Goal: Task Accomplishment & Management: Manage account settings

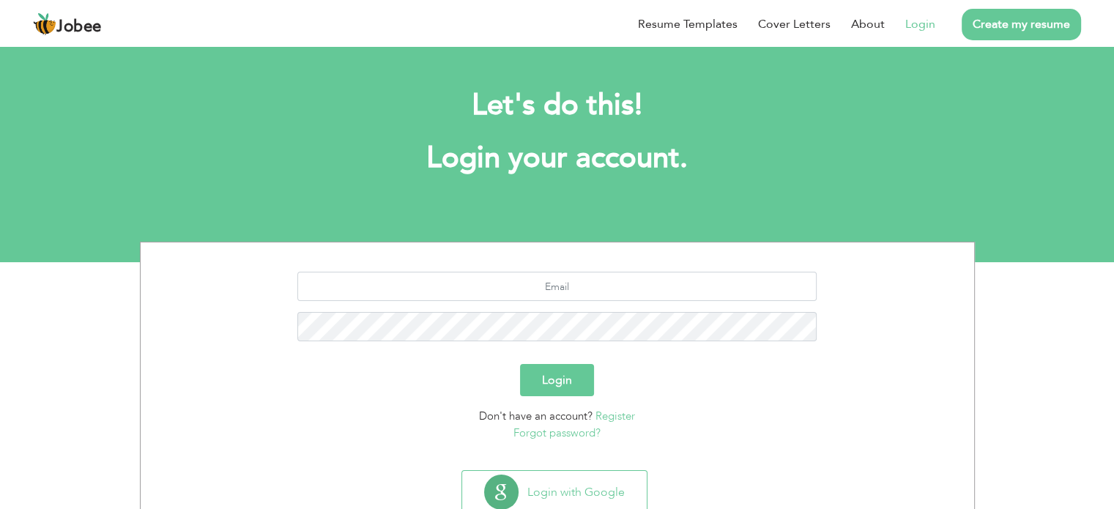
click at [917, 26] on link "Login" at bounding box center [920, 24] width 30 height 18
click at [569, 378] on button "Login" at bounding box center [557, 380] width 74 height 32
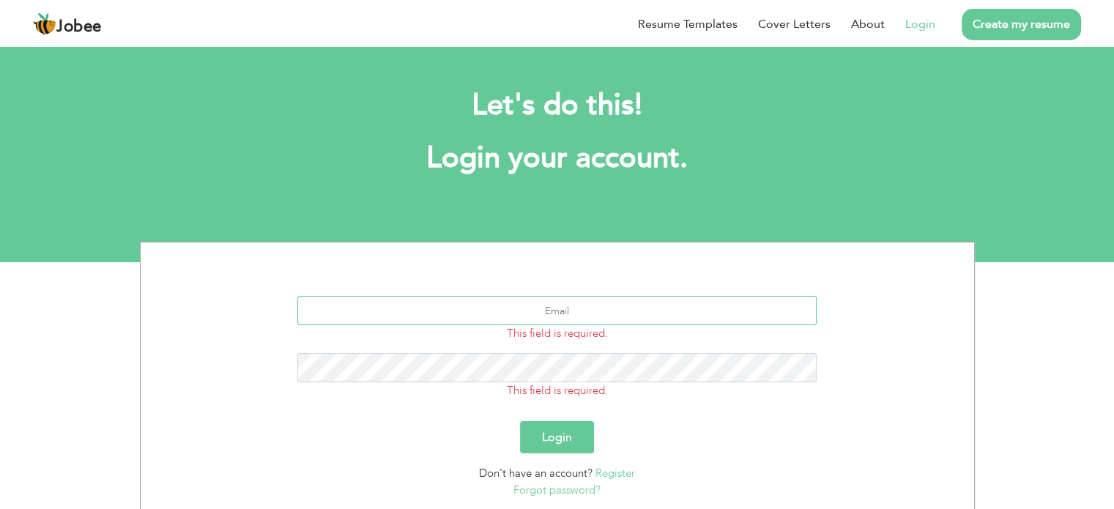
click at [629, 313] on input "text" at bounding box center [556, 310] width 519 height 29
type input "[EMAIL_ADDRESS][DOMAIN_NAME]"
click at [520, 421] on button "Login" at bounding box center [557, 437] width 74 height 32
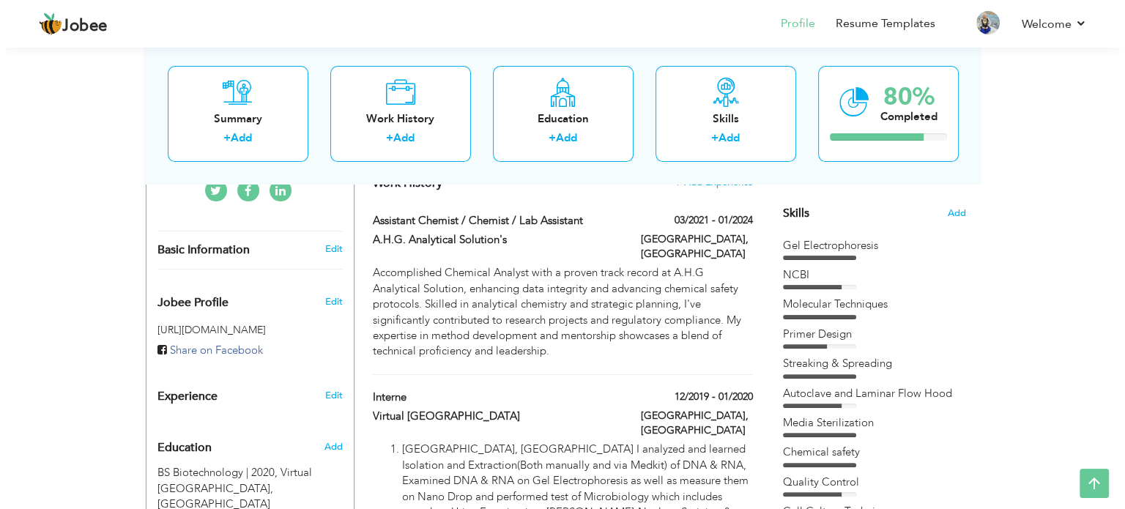
scroll to position [366, 0]
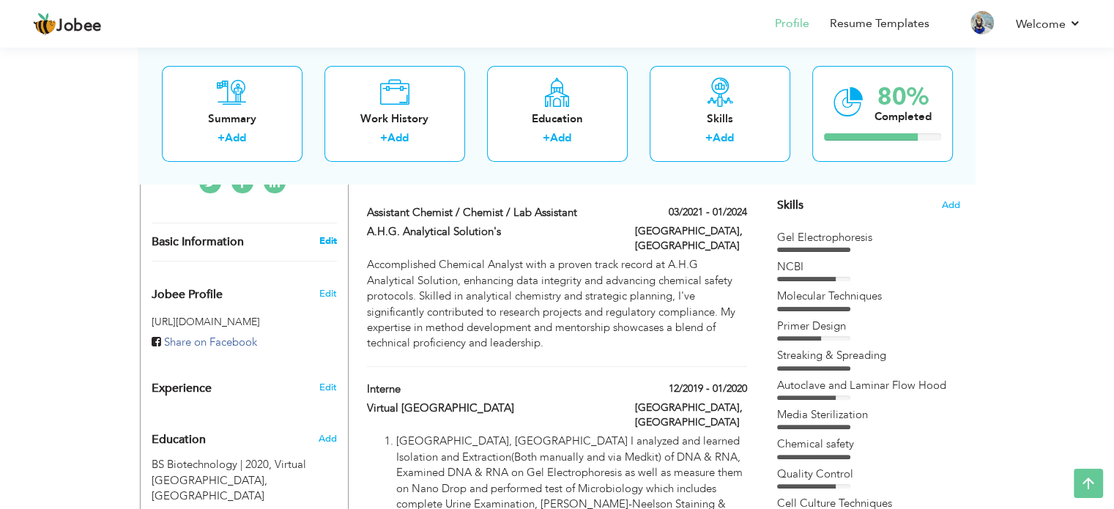
click at [331, 234] on link "Edit" at bounding box center [328, 240] width 18 height 13
type input "Shadab"
type input "Saleem"
type input "03114480959"
select select "number:166"
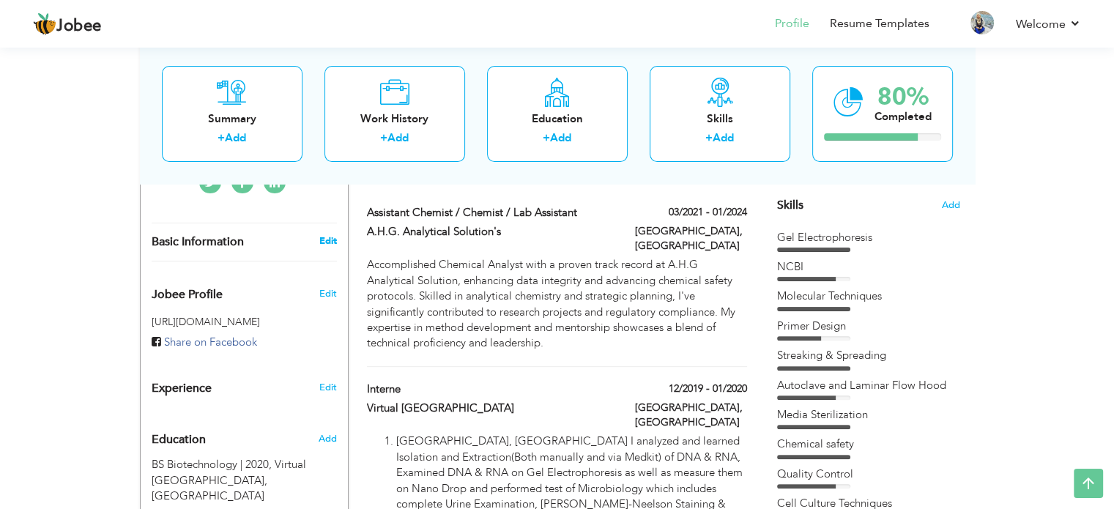
type input "Lahore"
type input "Biotechnologist"
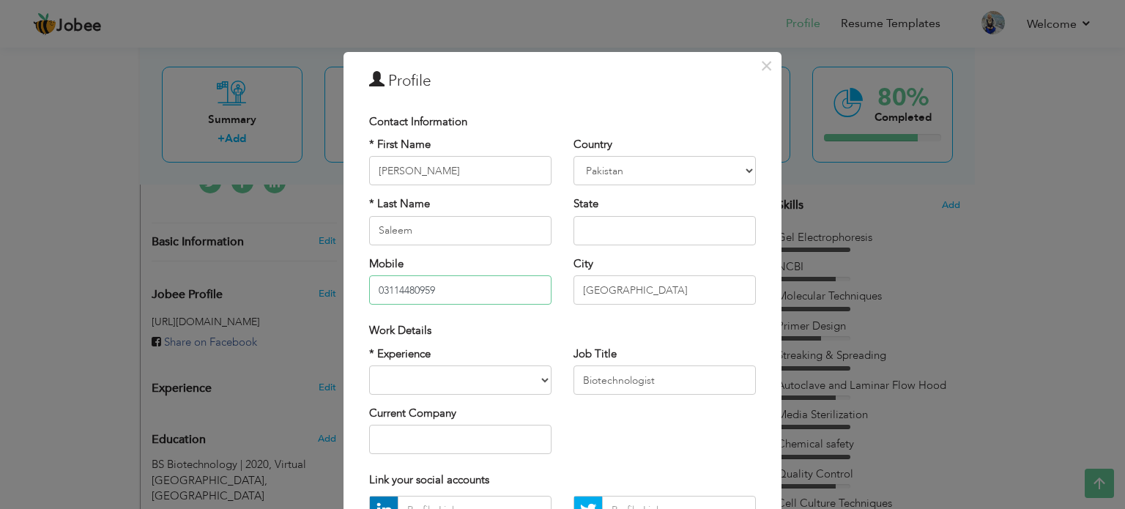
click at [460, 289] on input "03114480959" at bounding box center [460, 289] width 182 height 29
type input "0"
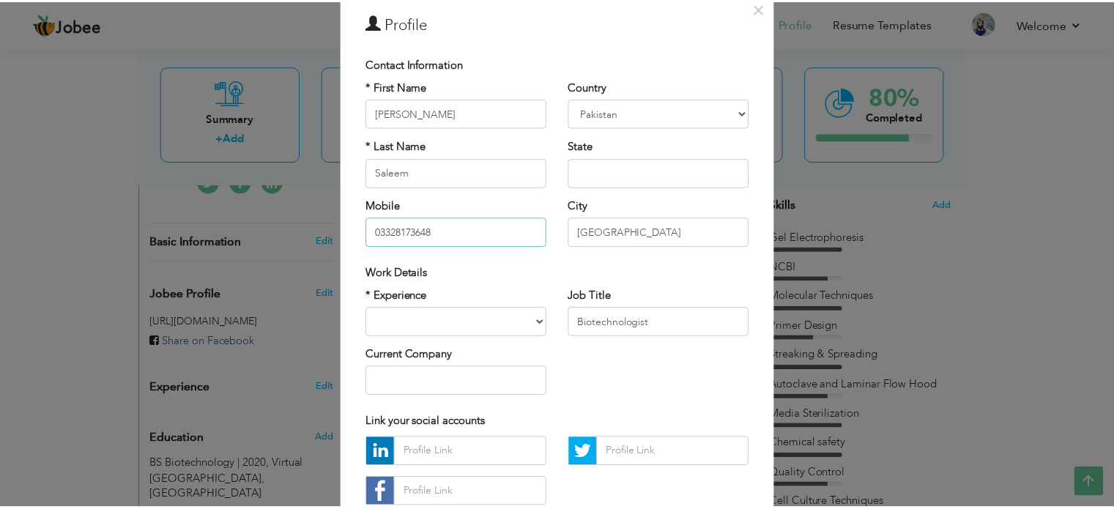
scroll to position [146, 0]
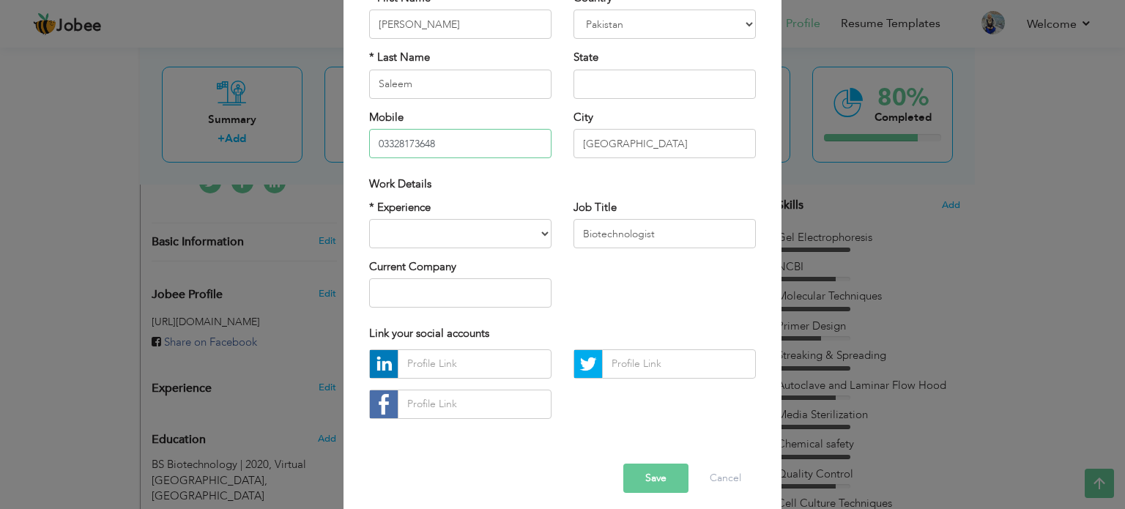
type input "03328173648"
click at [526, 234] on select "Entry Level Less than 1 Year 1 Year 2 Years 3 Years 4 Years 5 Years 6 Years 7 Y…" at bounding box center [460, 233] width 182 height 29
click at [369, 219] on select "Entry Level Less than 1 Year 1 Year 2 Years 3 Years 4 Years 5 Years 6 Years 7 Y…" at bounding box center [460, 233] width 182 height 29
click at [463, 292] on input "text" at bounding box center [460, 292] width 182 height 29
click at [523, 231] on select "Entry Level Less than 1 Year 1 Year 2 Years 3 Years 4 Years 5 Years 6 Years 7 Y…" at bounding box center [460, 233] width 182 height 29
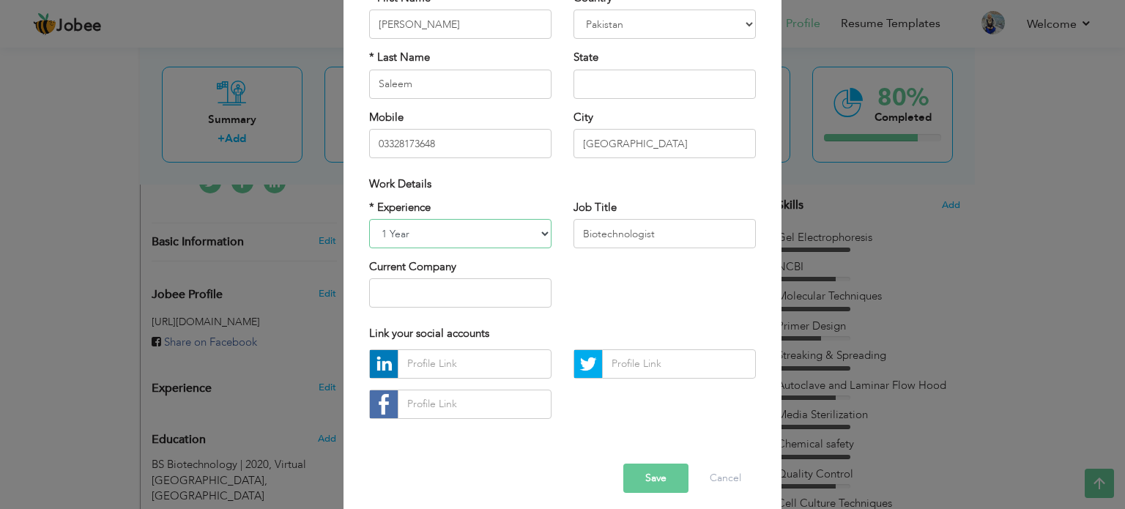
select select "number:5"
click at [369, 219] on select "Entry Level Less than 1 Year 1 Year 2 Years 3 Years 4 Years 5 Years 6 Years 7 Y…" at bounding box center [460, 233] width 182 height 29
click at [644, 477] on button "Save" at bounding box center [655, 477] width 65 height 29
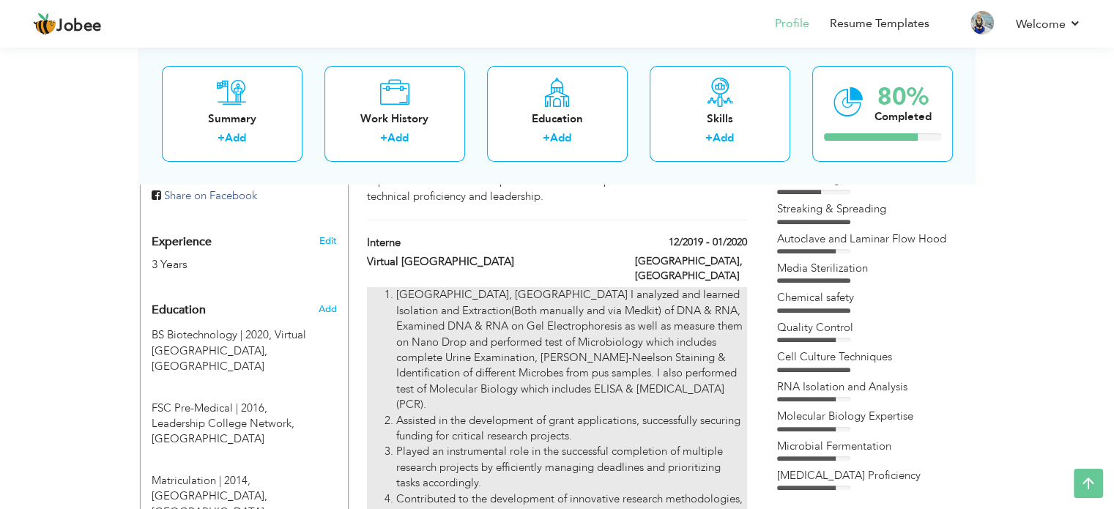
scroll to position [513, 0]
click at [615, 311] on li "Lahore, Pakistan I analyzed and learned Isolation and Extraction(Both manually …" at bounding box center [571, 349] width 350 height 125
type input "Interne"
type input "Virtual University of Pakistan"
type input "12/2019"
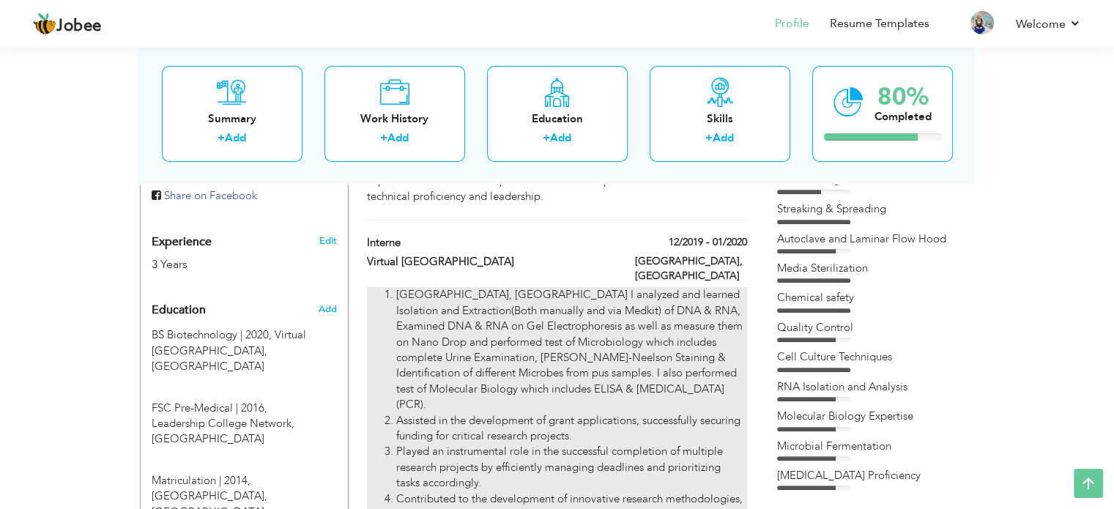
type input "01/2020"
type input "Pakistan"
type input "Lahore"
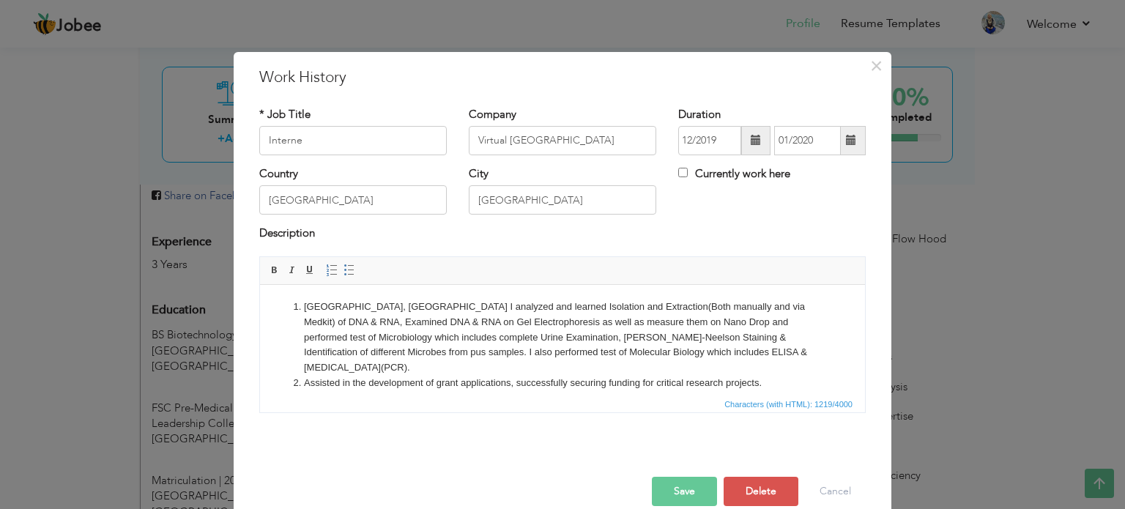
click at [376, 305] on li "Lahore, Pakistan I analyzed and learned Isolation and Extraction(Both manually …" at bounding box center [562, 337] width 517 height 76
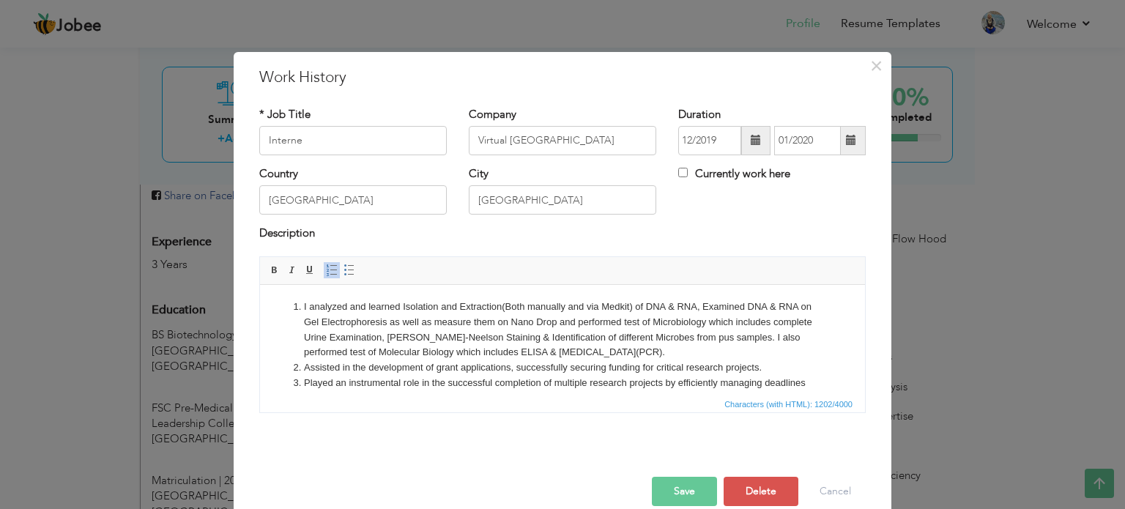
click at [658, 491] on button "Save" at bounding box center [684, 491] width 65 height 29
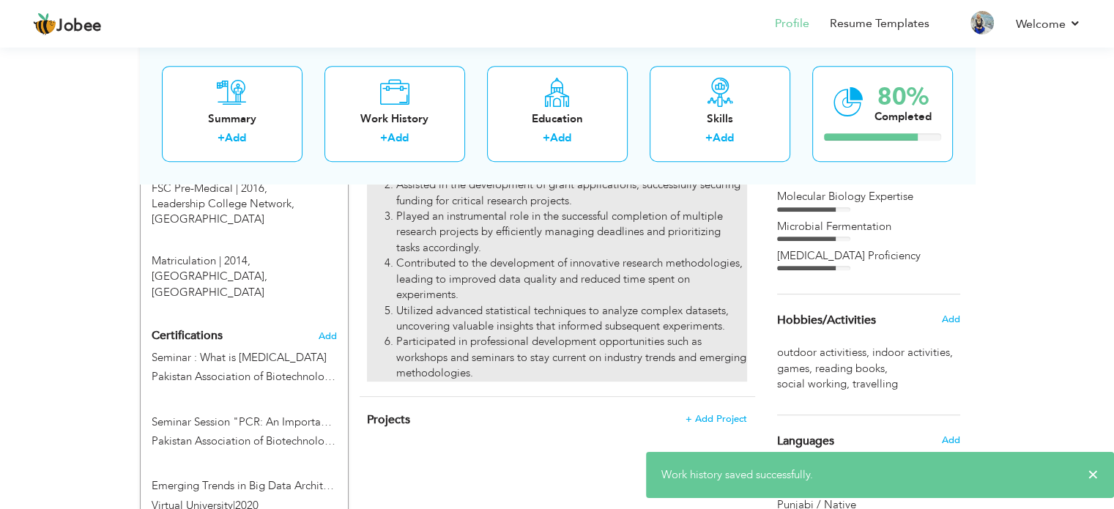
scroll to position [871, 0]
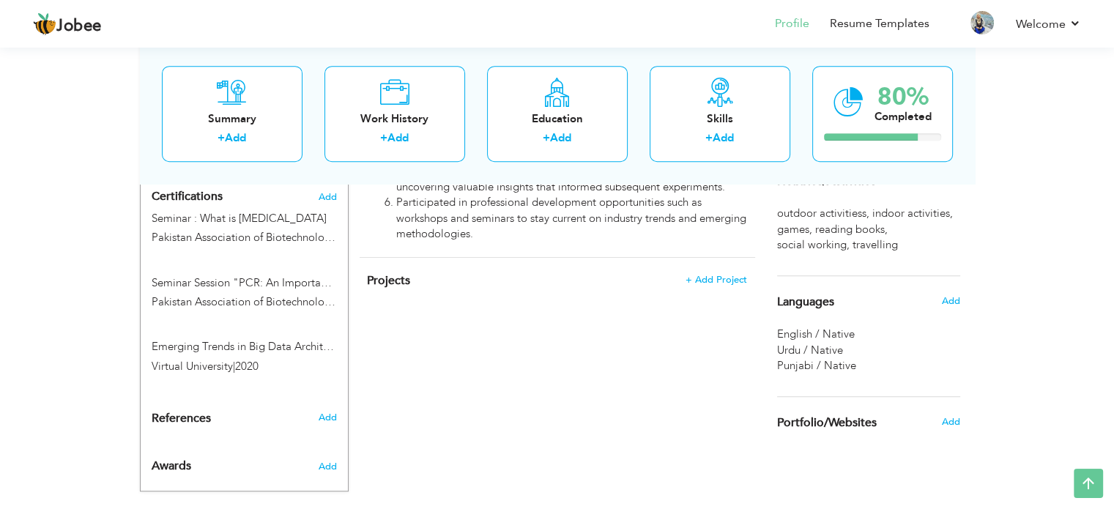
click at [904, 408] on div "Portfolio/Websites" at bounding box center [851, 422] width 171 height 29
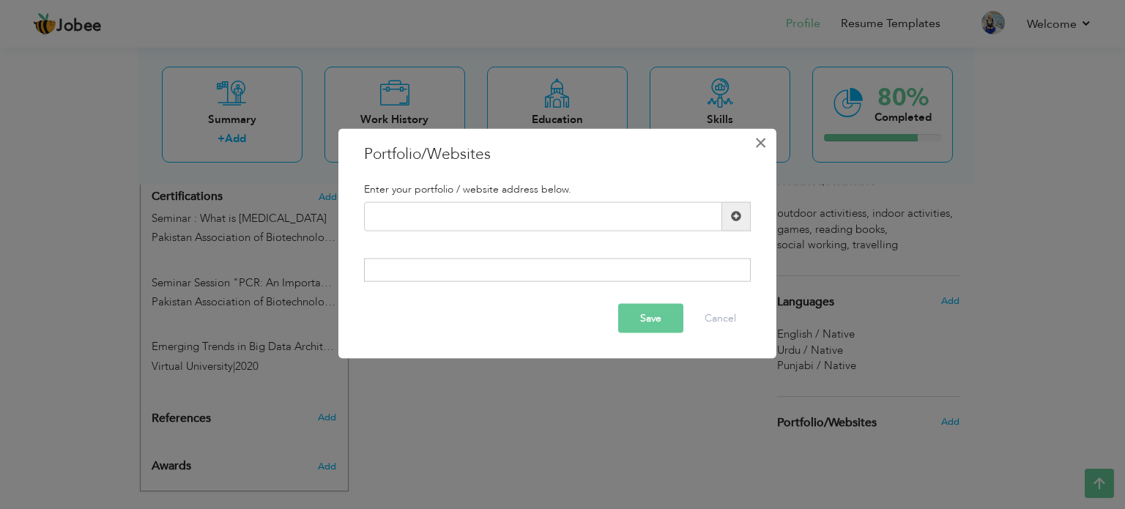
click at [759, 147] on span "×" at bounding box center [760, 142] width 12 height 26
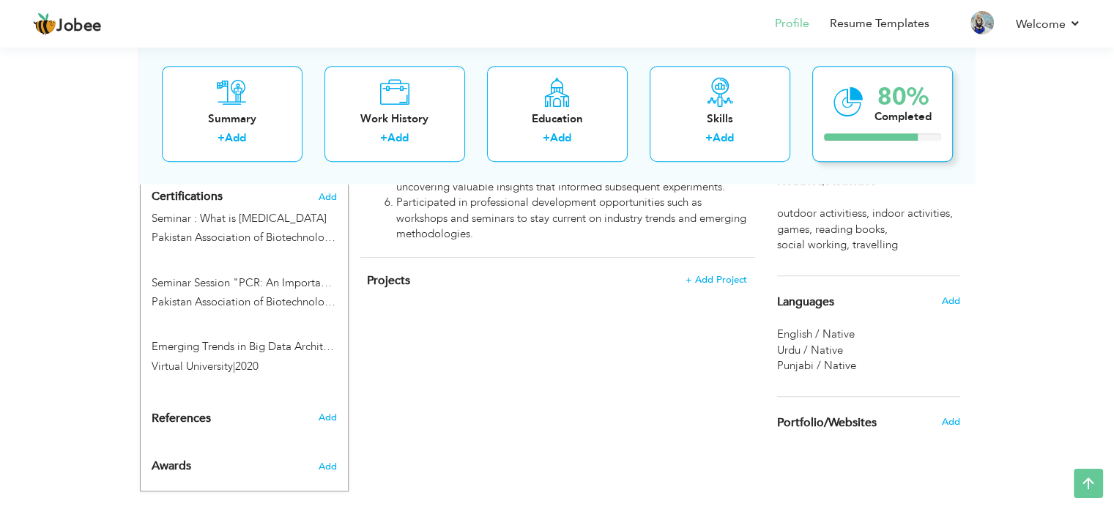
click at [889, 132] on div "80% Completed" at bounding box center [882, 114] width 141 height 96
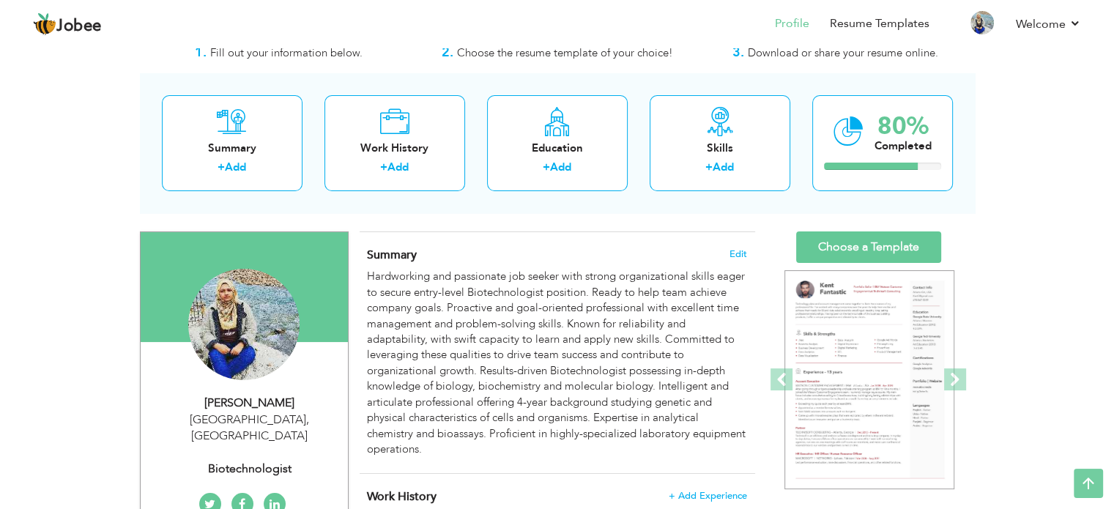
scroll to position [0, 0]
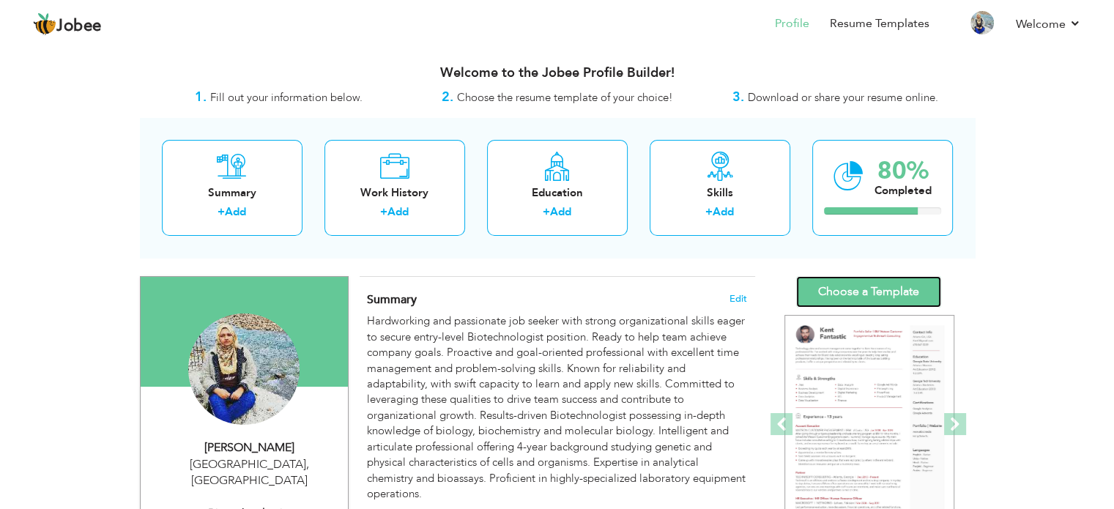
click at [894, 292] on link "Choose a Template" at bounding box center [868, 291] width 145 height 31
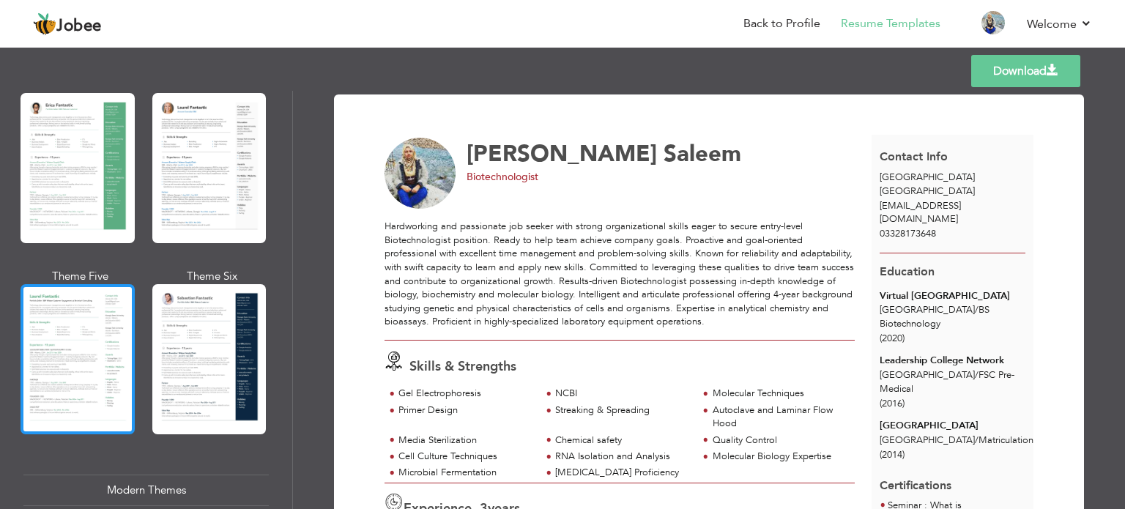
click at [68, 326] on div at bounding box center [78, 359] width 114 height 150
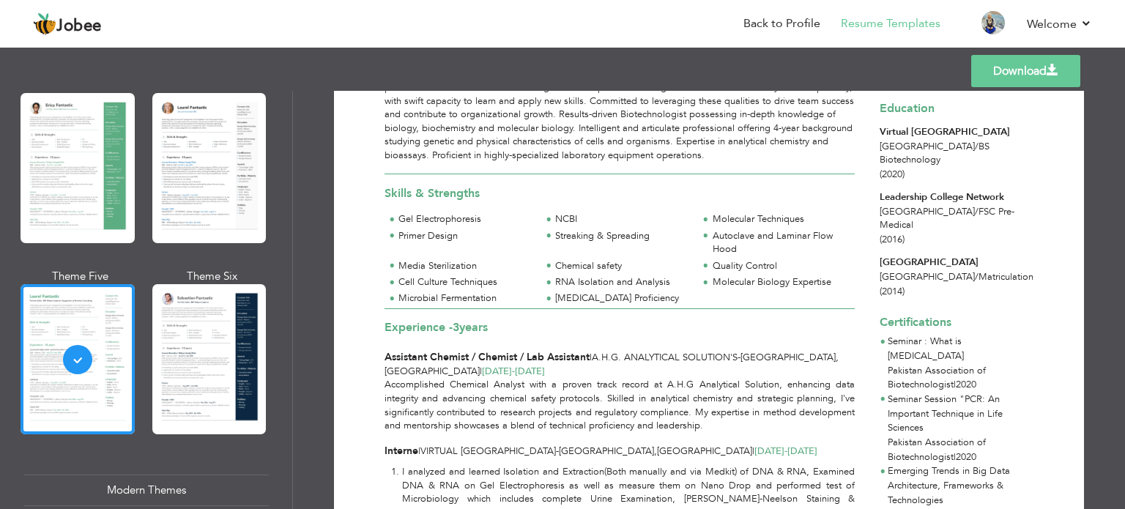
scroll to position [90, 0]
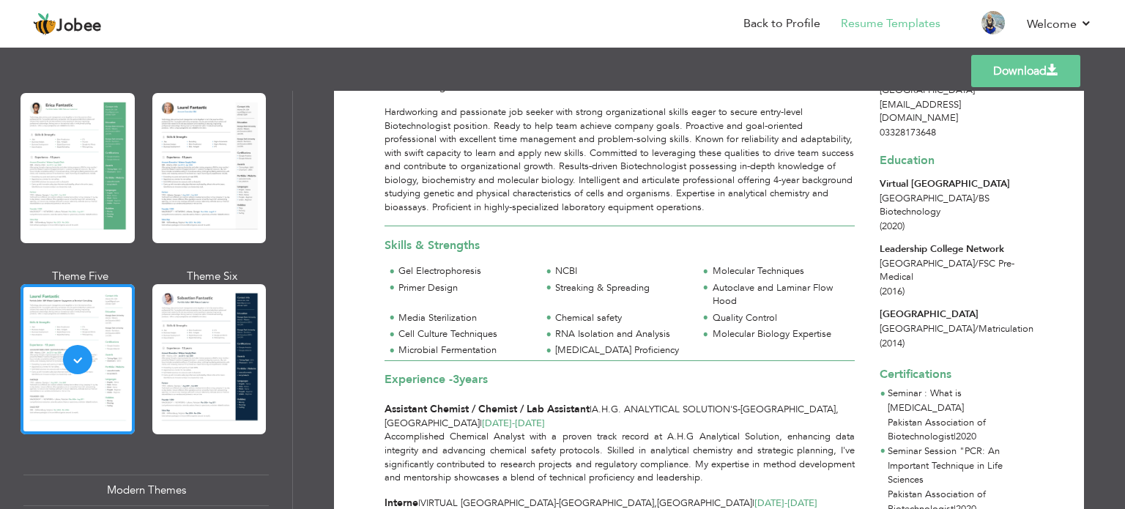
click at [1019, 72] on link "Download" at bounding box center [1025, 71] width 109 height 32
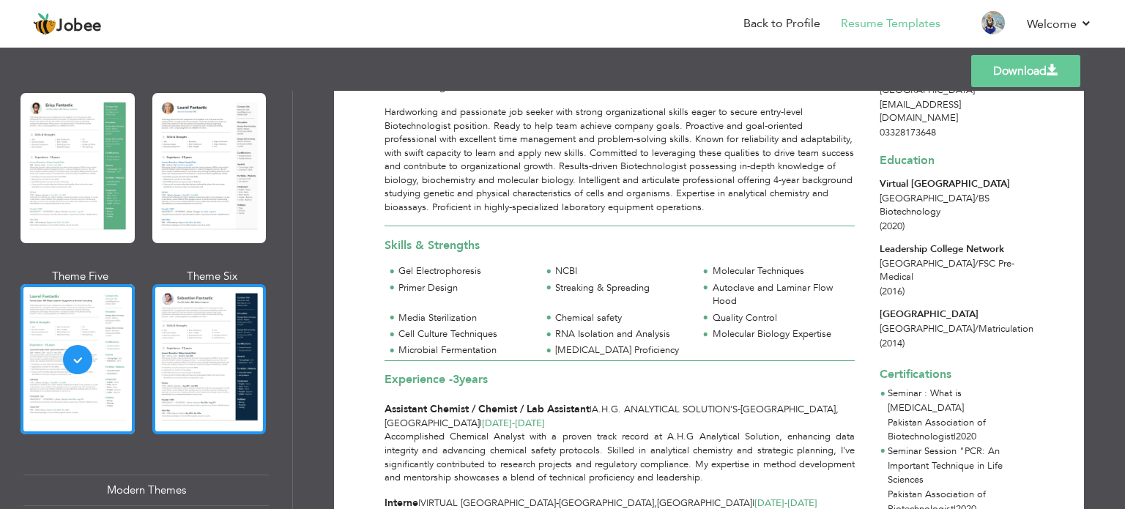
click at [233, 339] on div at bounding box center [209, 359] width 114 height 150
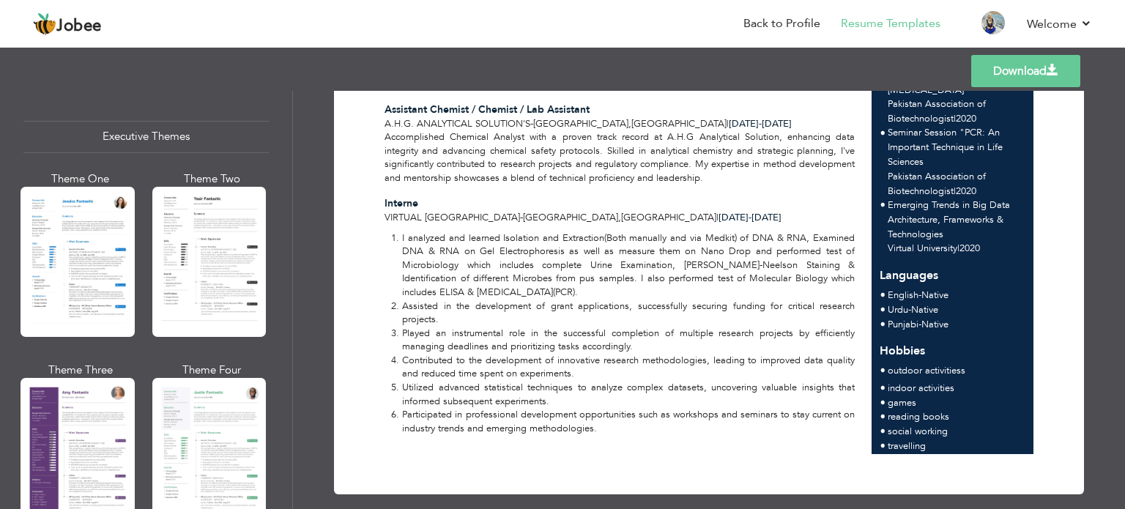
scroll to position [1025, 0]
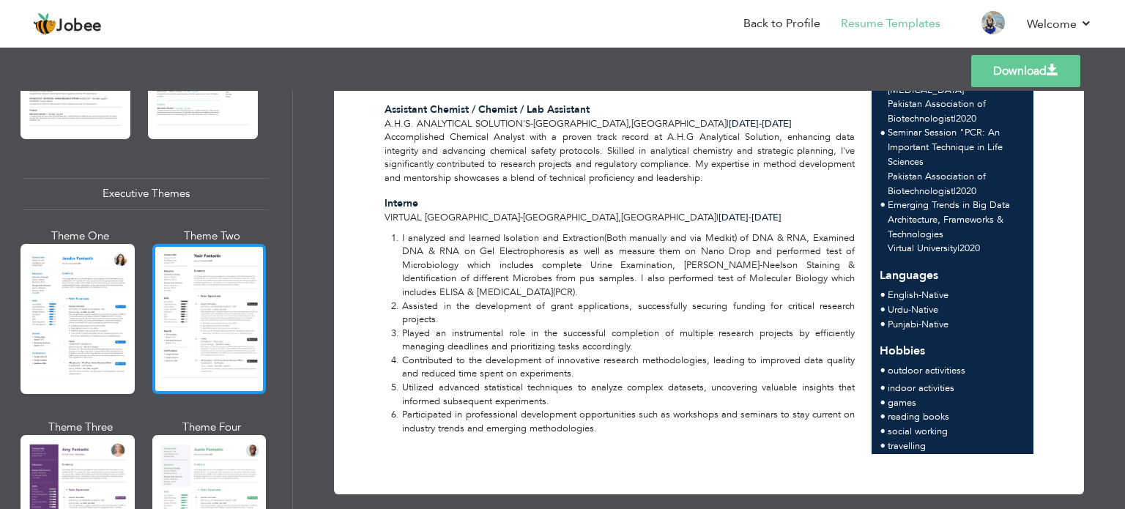
click at [182, 274] on div at bounding box center [209, 319] width 114 height 150
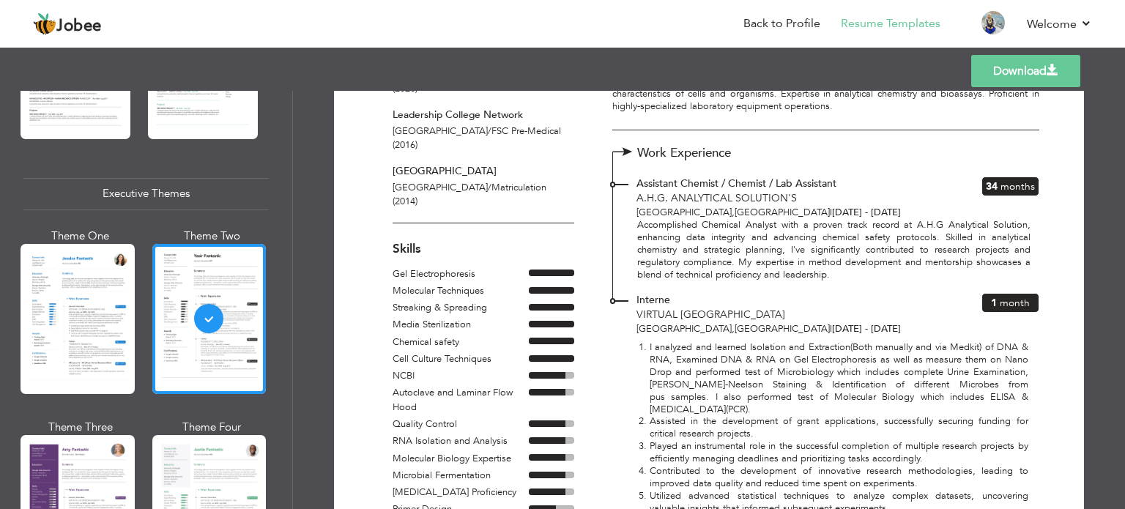
scroll to position [0, 0]
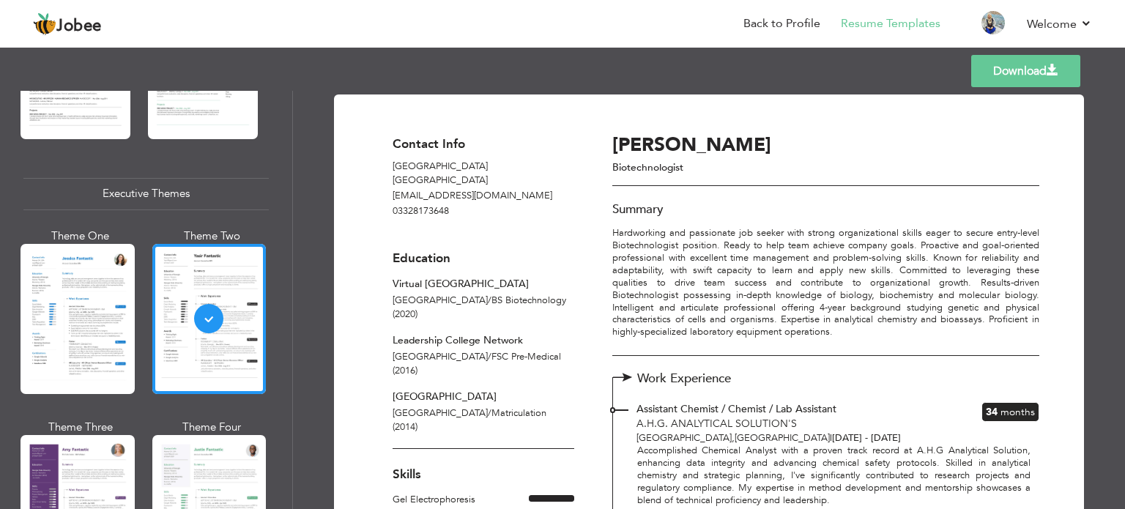
click at [1007, 78] on link "Download" at bounding box center [1025, 71] width 109 height 32
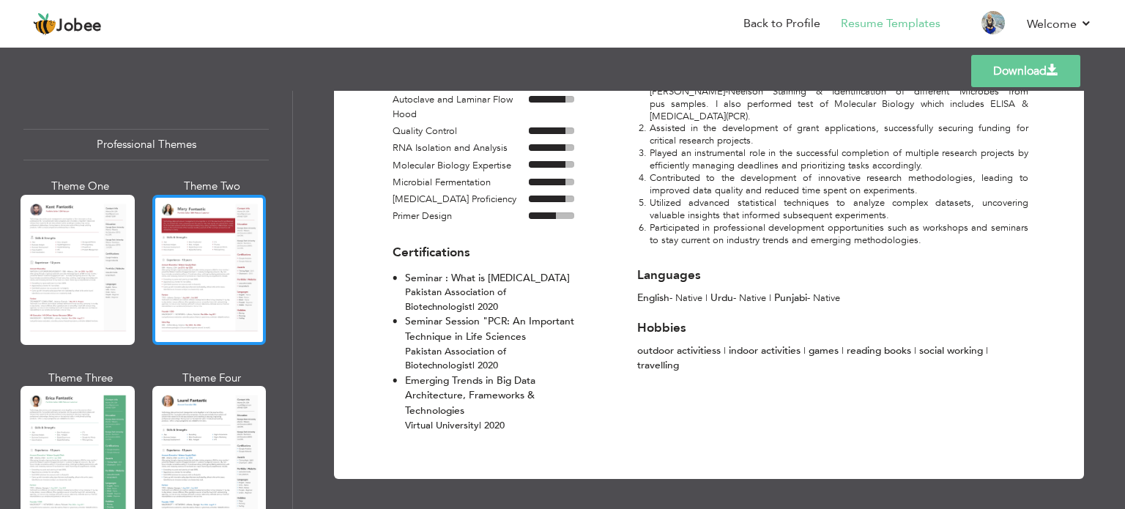
click at [188, 269] on div at bounding box center [209, 270] width 114 height 150
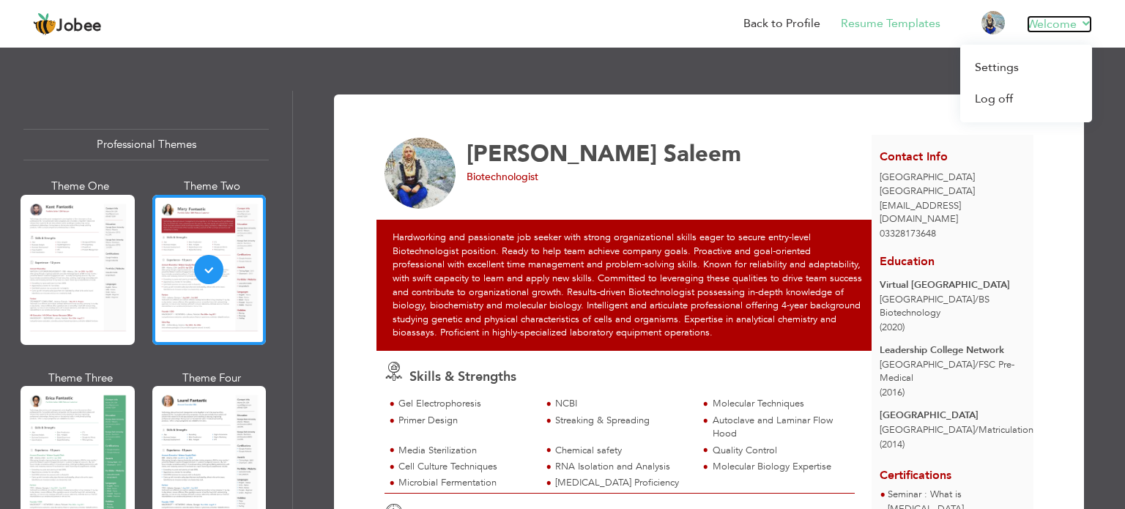
click at [1086, 30] on link "Welcome" at bounding box center [1059, 24] width 65 height 18
click at [999, 93] on link "Log off" at bounding box center [1026, 98] width 132 height 31
